Goal: Task Accomplishment & Management: Complete application form

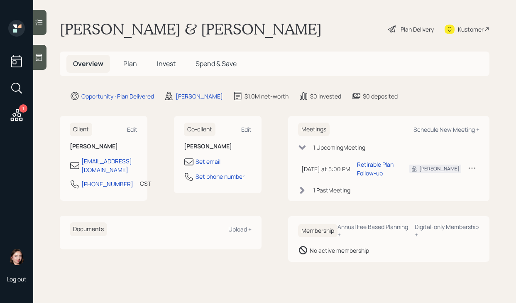
click at [401, 31] on div "Plan Delivery" at bounding box center [417, 29] width 33 height 9
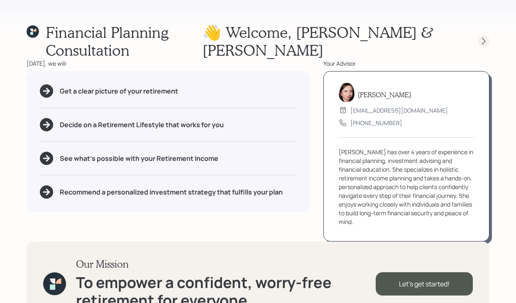
click at [483, 37] on icon at bounding box center [484, 41] width 8 height 8
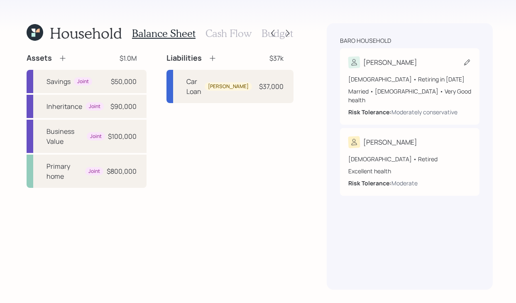
click at [408, 64] on div "Lyda" at bounding box center [410, 63] width 123 height 12
select select "female"
select select "very_good"
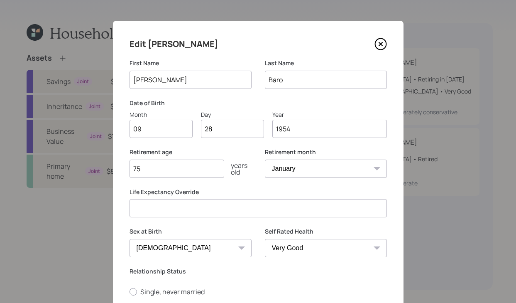
click at [383, 42] on icon at bounding box center [381, 44] width 12 height 12
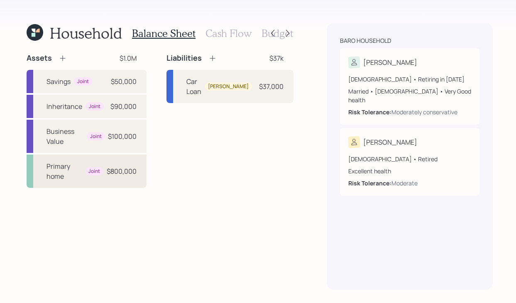
click at [114, 172] on div "$800,000" at bounding box center [122, 171] width 30 height 10
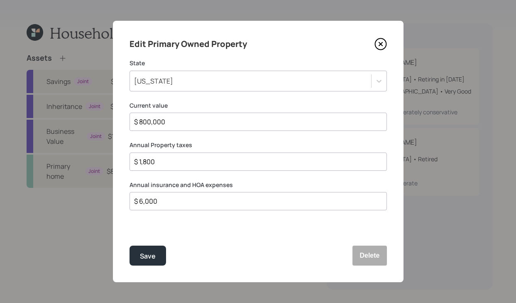
click at [389, 42] on div "Edit Primary Owned Property State Texas Current value $ 800,000 Annual Property…" at bounding box center [258, 151] width 291 height 261
click at [375, 40] on icon at bounding box center [381, 44] width 12 height 12
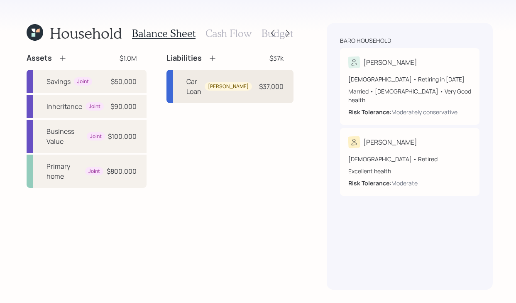
click at [216, 83] on div "Car Loan Robert" at bounding box center [220, 86] width 66 height 20
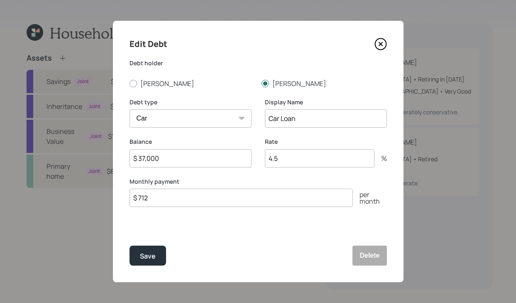
click at [381, 36] on div "Edit Debt Debt holder Lyda Robert Debt type Car Credit Card Medical Student Oth…" at bounding box center [258, 151] width 291 height 261
click at [388, 36] on div "Edit Debt Debt holder Lyda Robert Debt type Car Credit Card Medical Student Oth…" at bounding box center [258, 151] width 291 height 261
click at [379, 44] on icon at bounding box center [381, 44] width 12 height 12
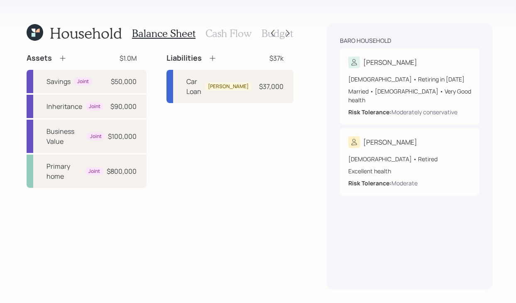
click at [223, 32] on h3 "Cash Flow" at bounding box center [229, 33] width 46 height 12
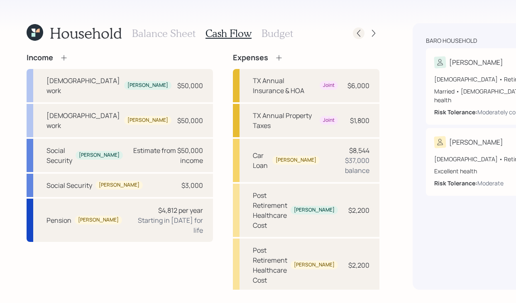
click at [353, 32] on div at bounding box center [359, 33] width 12 height 12
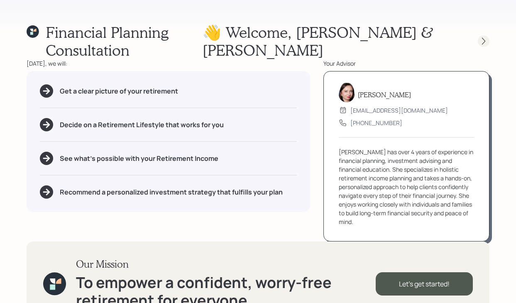
click at [480, 37] on icon at bounding box center [484, 41] width 8 height 8
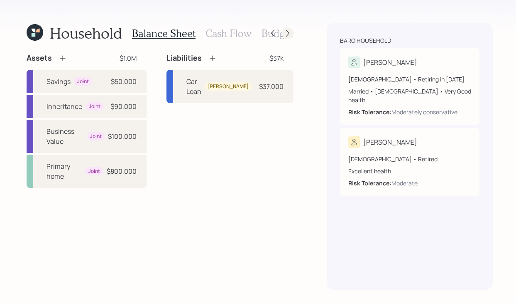
click at [290, 34] on div at bounding box center [288, 33] width 12 height 12
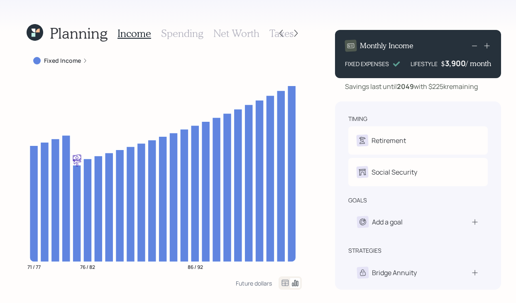
click at [84, 64] on div "Fixed Income" at bounding box center [60, 61] width 54 height 8
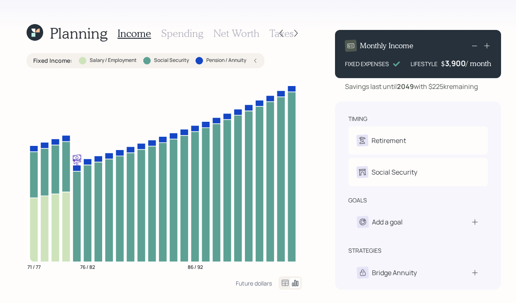
click at [270, 36] on h3 "Taxes" at bounding box center [282, 33] width 24 height 12
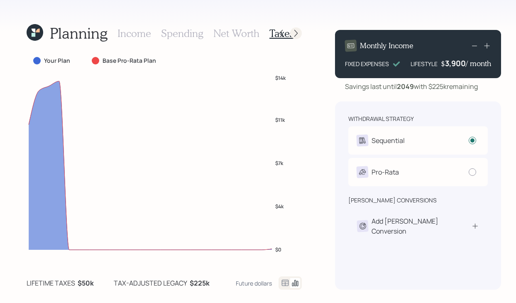
click at [295, 32] on icon at bounding box center [296, 33] width 8 height 8
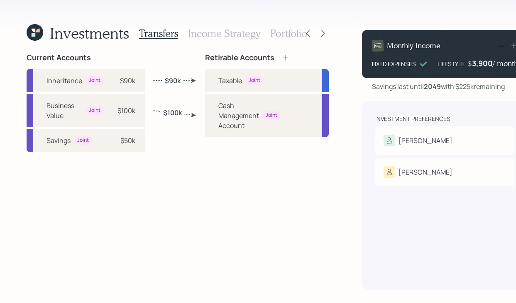
click at [281, 33] on h3 "Portfolio" at bounding box center [288, 33] width 37 height 12
